Goal: Find specific page/section: Find specific page/section

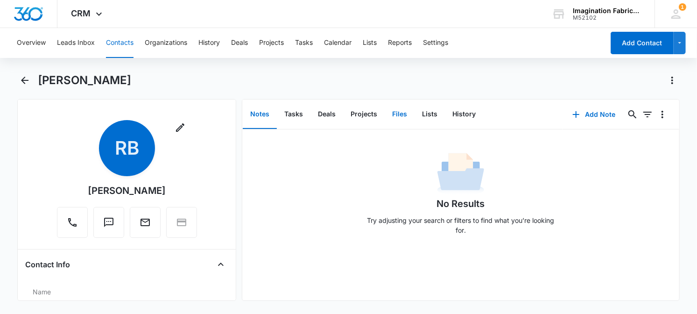
click at [409, 115] on button "Files" at bounding box center [399, 114] width 30 height 29
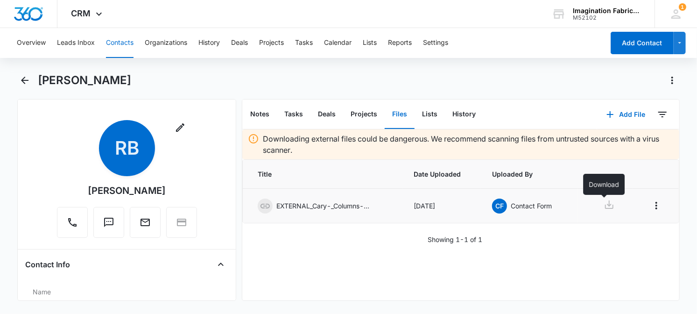
click at [603, 203] on icon at bounding box center [608, 204] width 11 height 11
click at [119, 43] on button "Contacts" at bounding box center [120, 43] width 28 height 30
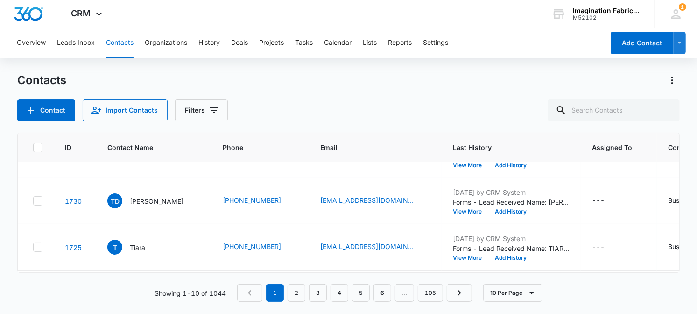
scroll to position [47, 0]
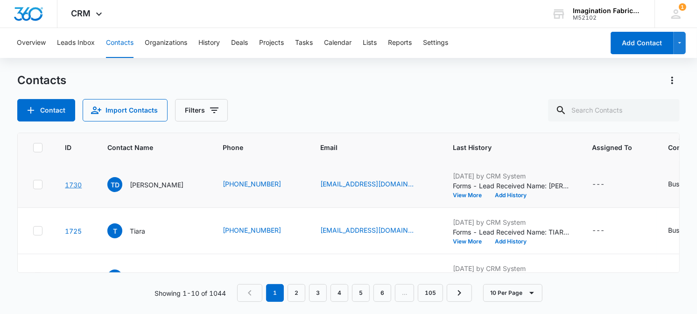
click at [77, 181] on link "1730" at bounding box center [73, 185] width 17 height 8
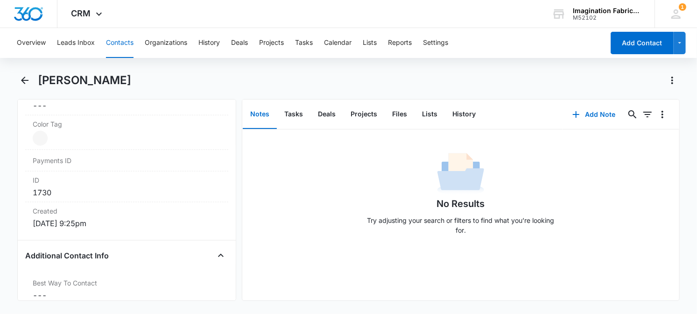
scroll to position [653, 0]
